Goal: Communication & Community: Ask a question

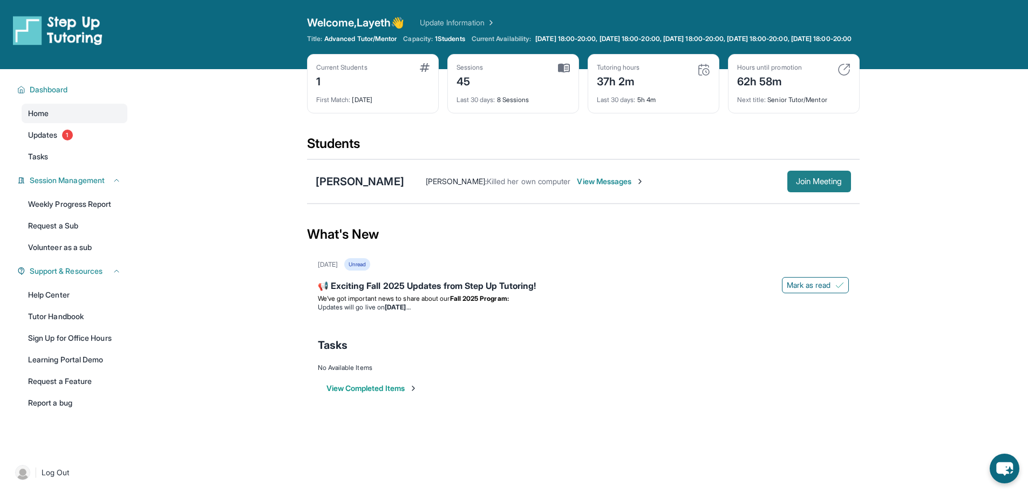
click at [827, 185] on span "Join Meeting" at bounding box center [819, 181] width 46 height 6
click at [79, 142] on link "Updates 1" at bounding box center [75, 134] width 106 height 19
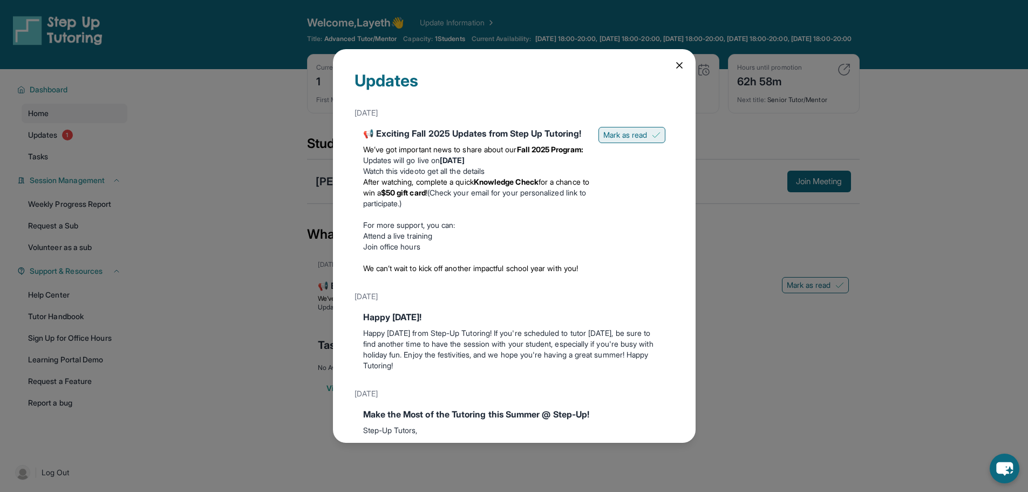
click at [634, 132] on span "Mark as read" at bounding box center [625, 135] width 44 height 11
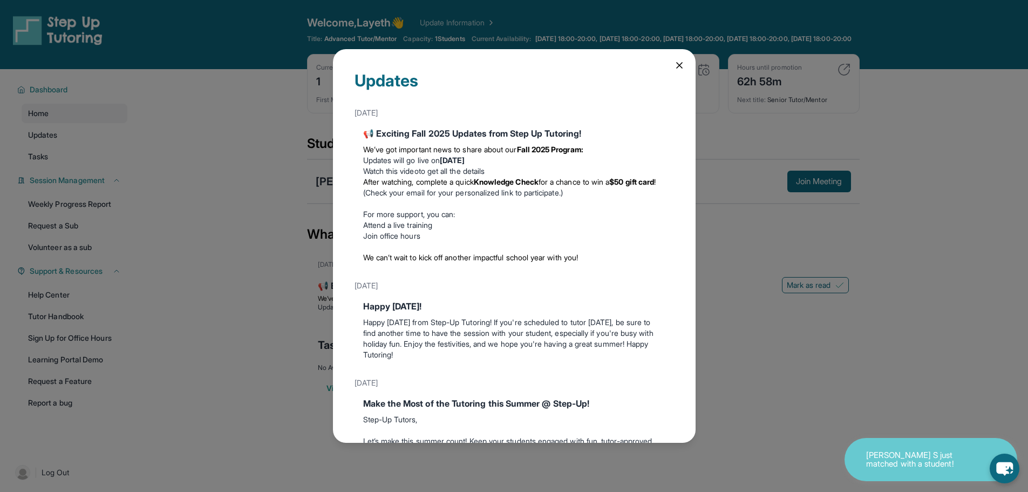
click at [678, 49] on div "Updates [DATE] 📢 Exciting Fall 2025 Updates from Step Up Tutoring! We’ve got im…" at bounding box center [514, 246] width 1028 height 492
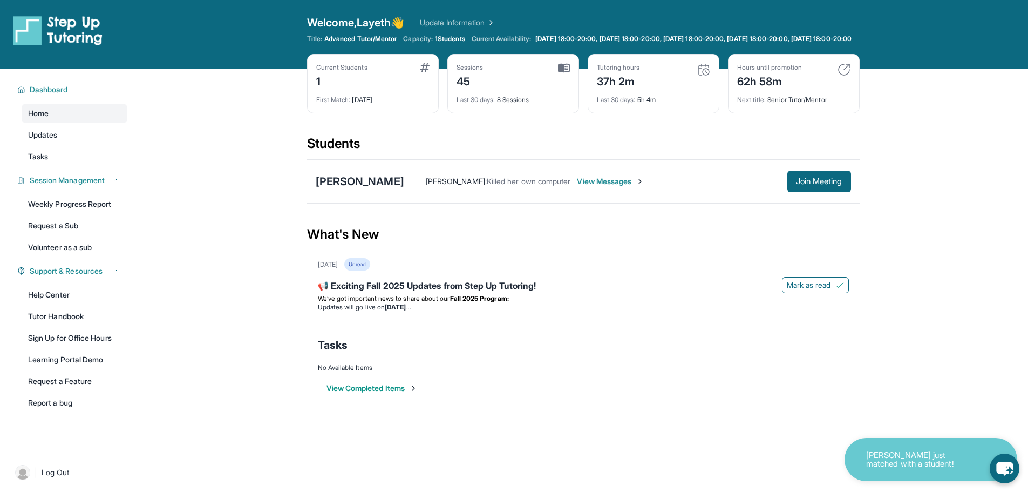
click at [591, 187] on span "View Messages" at bounding box center [610, 181] width 67 height 11
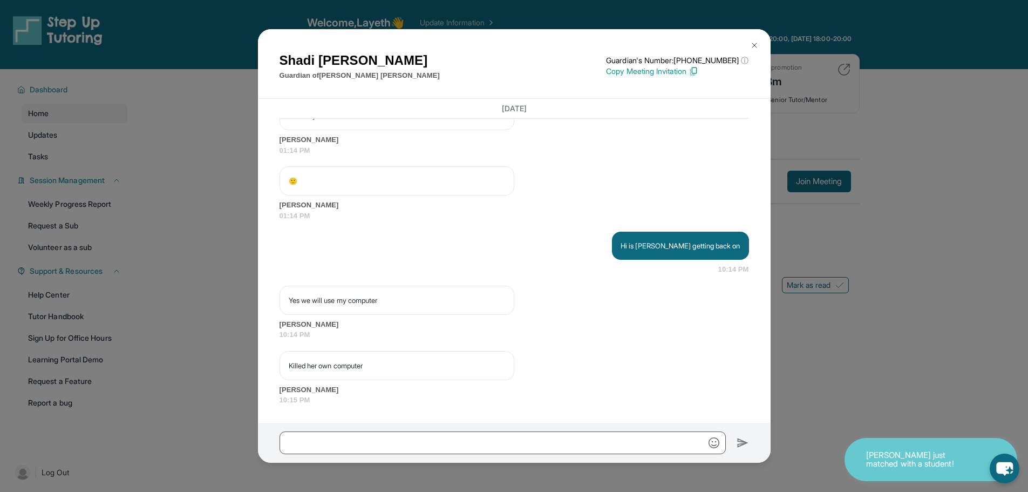
scroll to position [42034, 0]
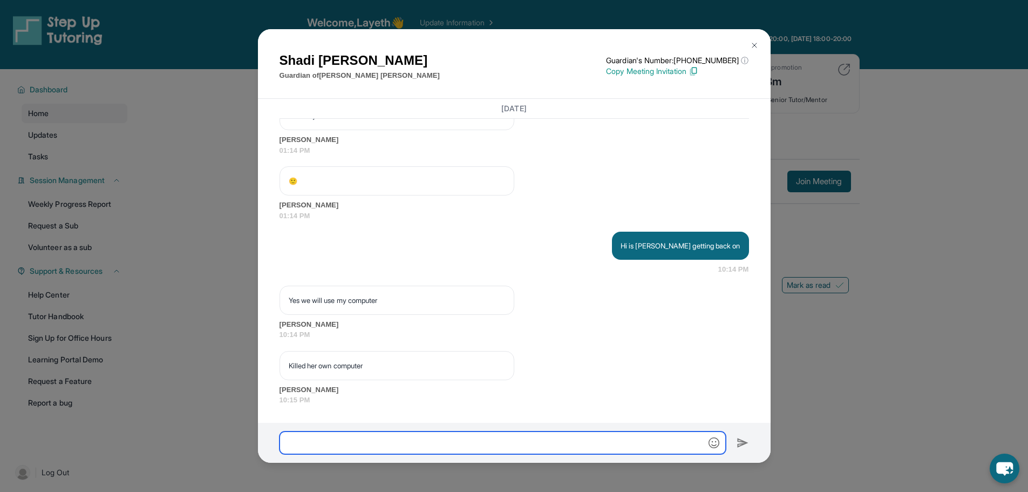
drag, startPoint x: 325, startPoint y: 440, endPoint x: 336, endPoint y: 438, distance: 11.4
click at [325, 438] on input "text" at bounding box center [503, 442] width 446 height 23
type input "*"
type input "***"
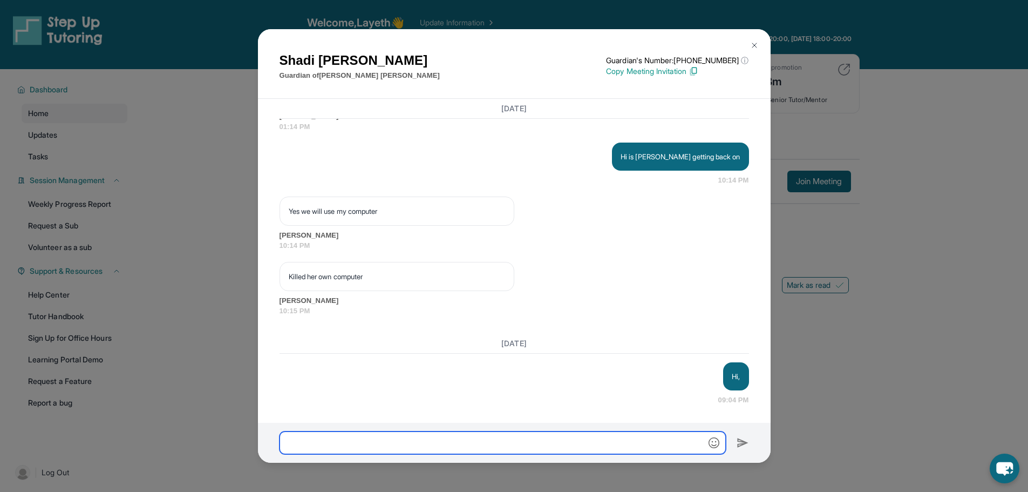
scroll to position [42123, 0]
type input "**********"
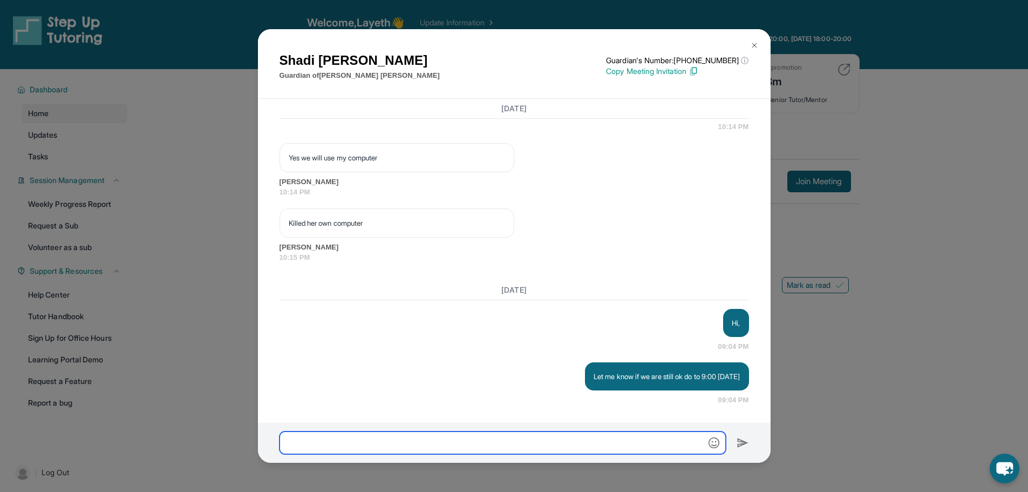
scroll to position [42176, 0]
type input "**********"
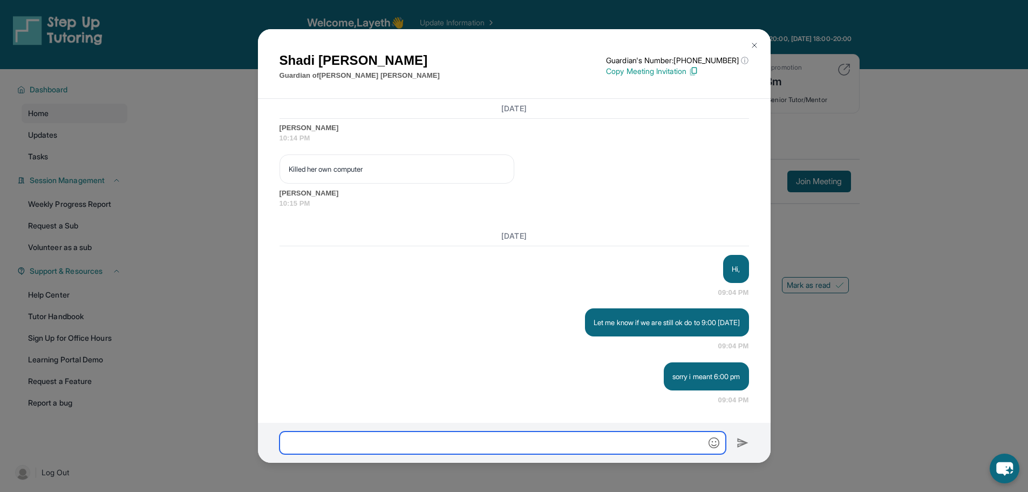
scroll to position [42068, 0]
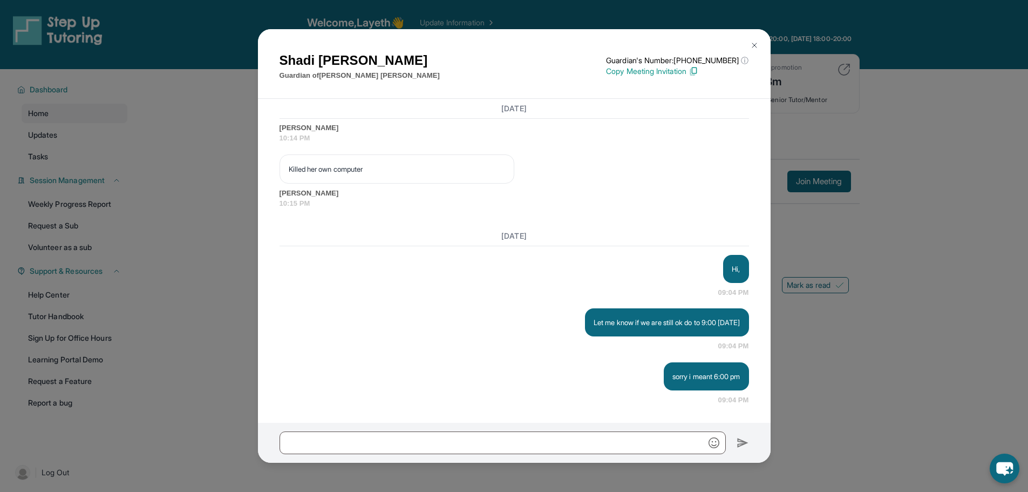
click at [755, 45] on img at bounding box center [754, 45] width 9 height 9
